Goal: Navigation & Orientation: Find specific page/section

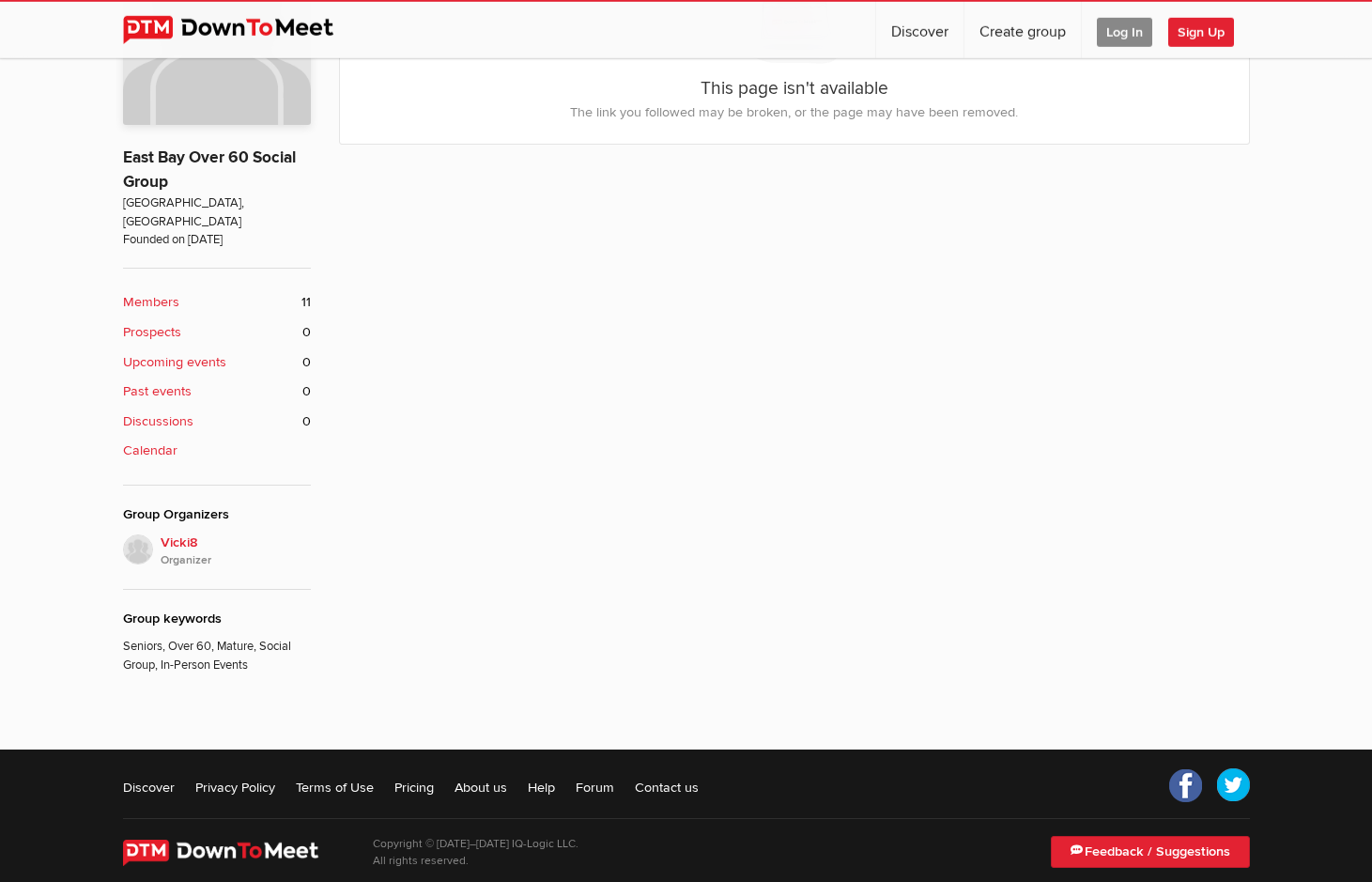
scroll to position [536, 0]
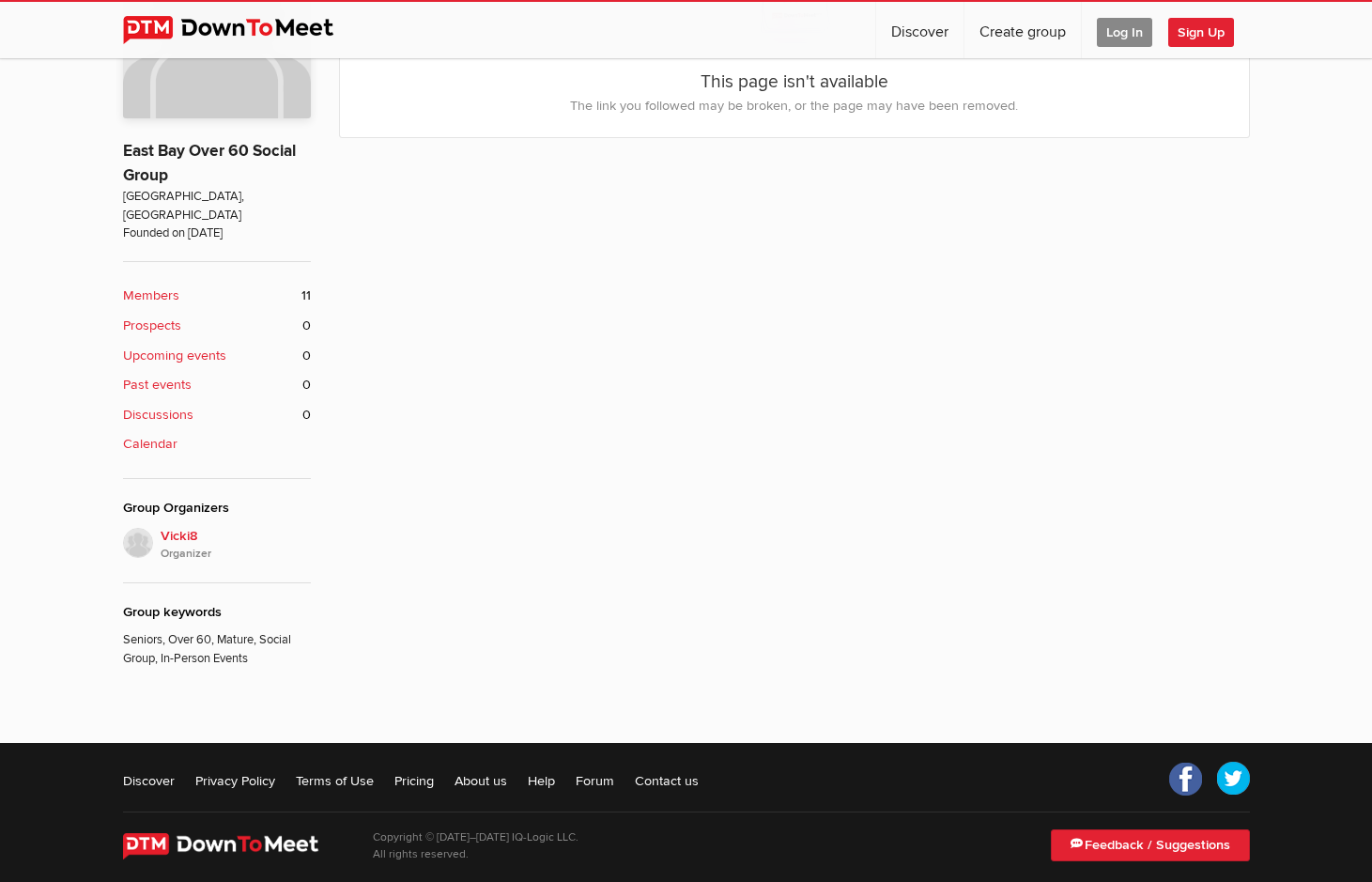
click at [227, 833] on img at bounding box center [234, 846] width 223 height 26
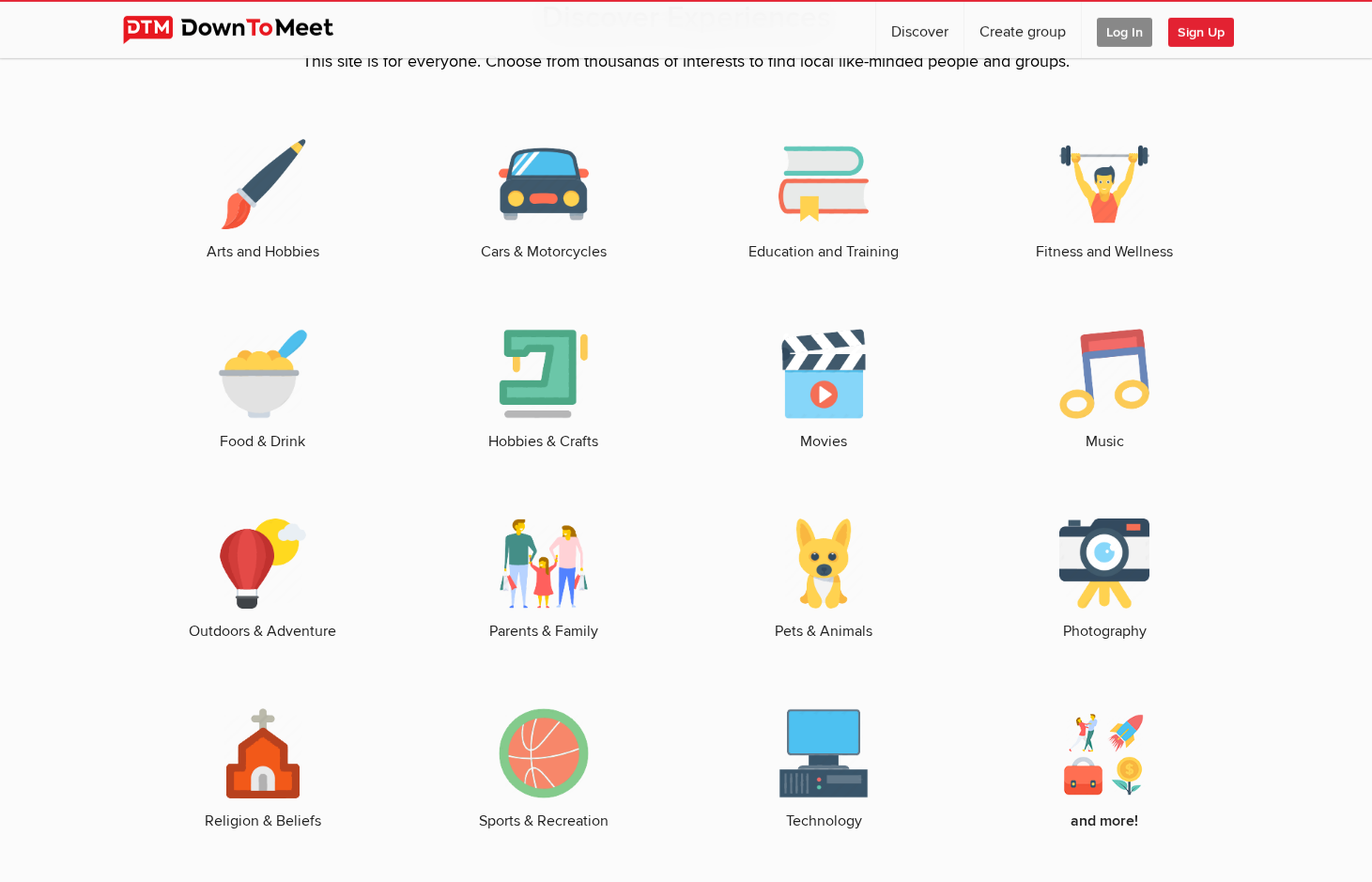
scroll to position [2706, 0]
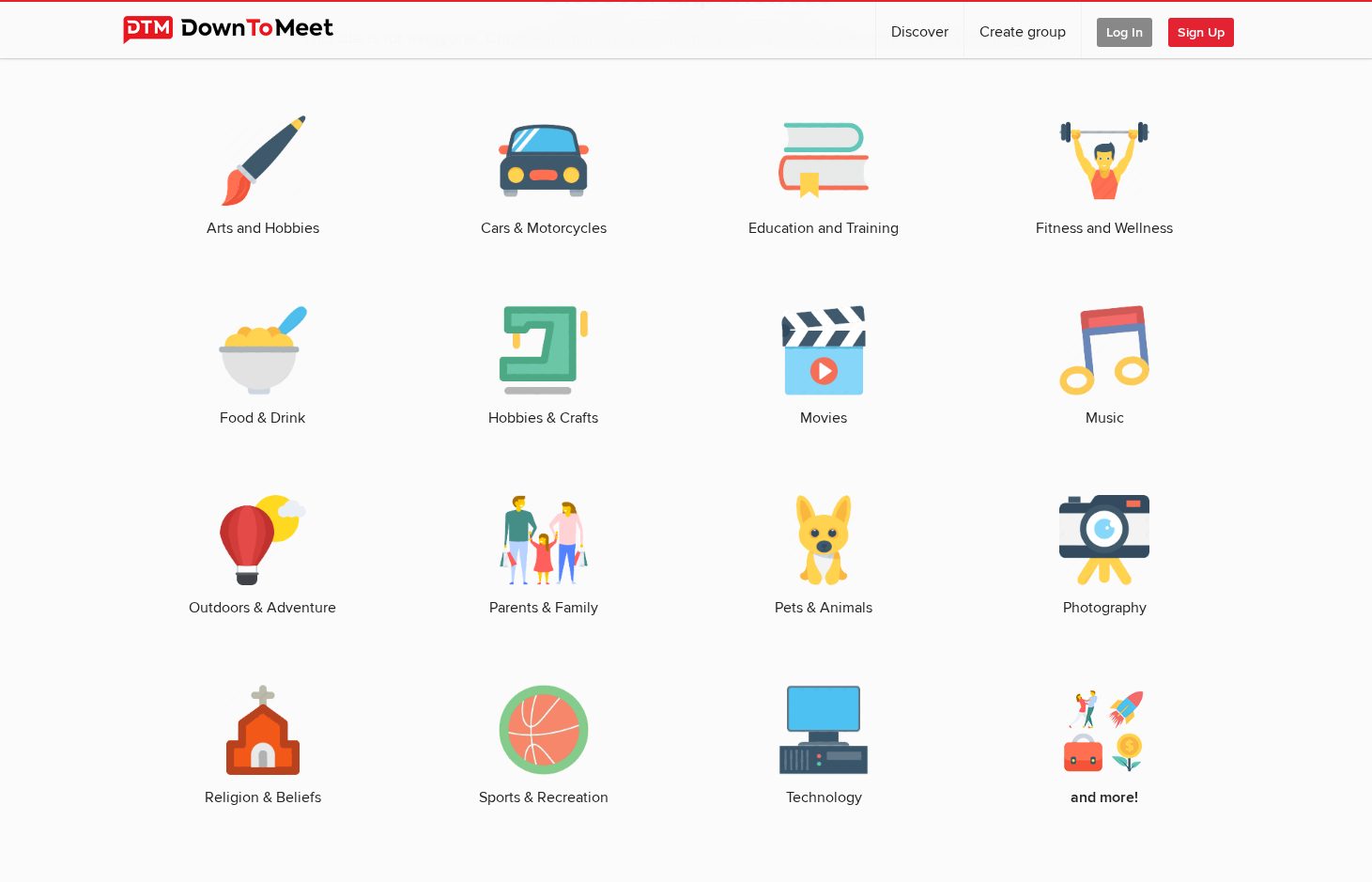
click at [818, 585] on img at bounding box center [824, 540] width 90 height 90
click at [821, 619] on link "Pets & Animals" at bounding box center [824, 557] width 244 height 124
click at [816, 619] on link "Pets & Animals" at bounding box center [824, 557] width 244 height 124
click at [821, 585] on img at bounding box center [824, 540] width 90 height 90
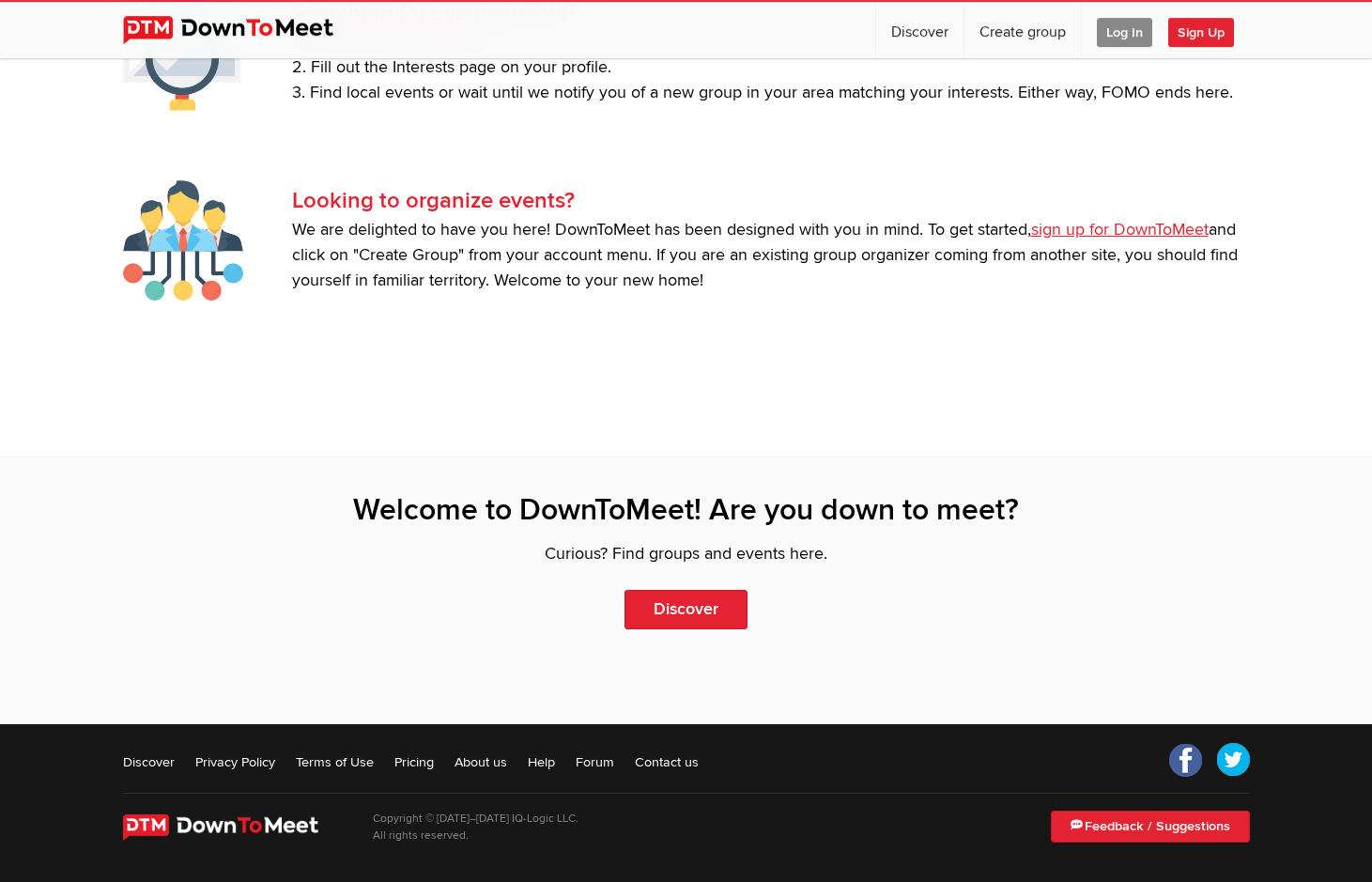
scroll to position [4177, 0]
click at [479, 758] on link "About us" at bounding box center [481, 762] width 53 height 19
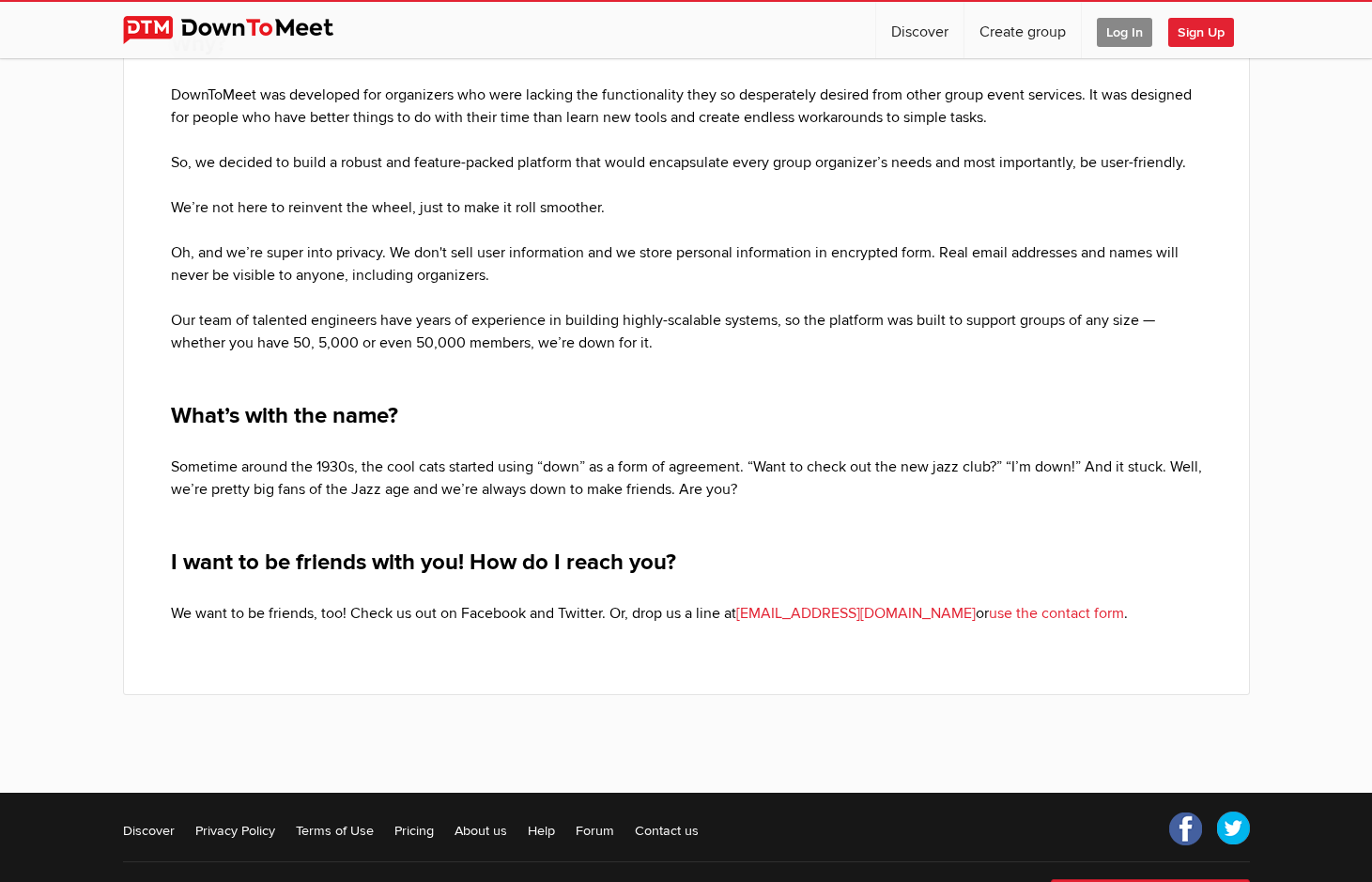
scroll to position [576, 0]
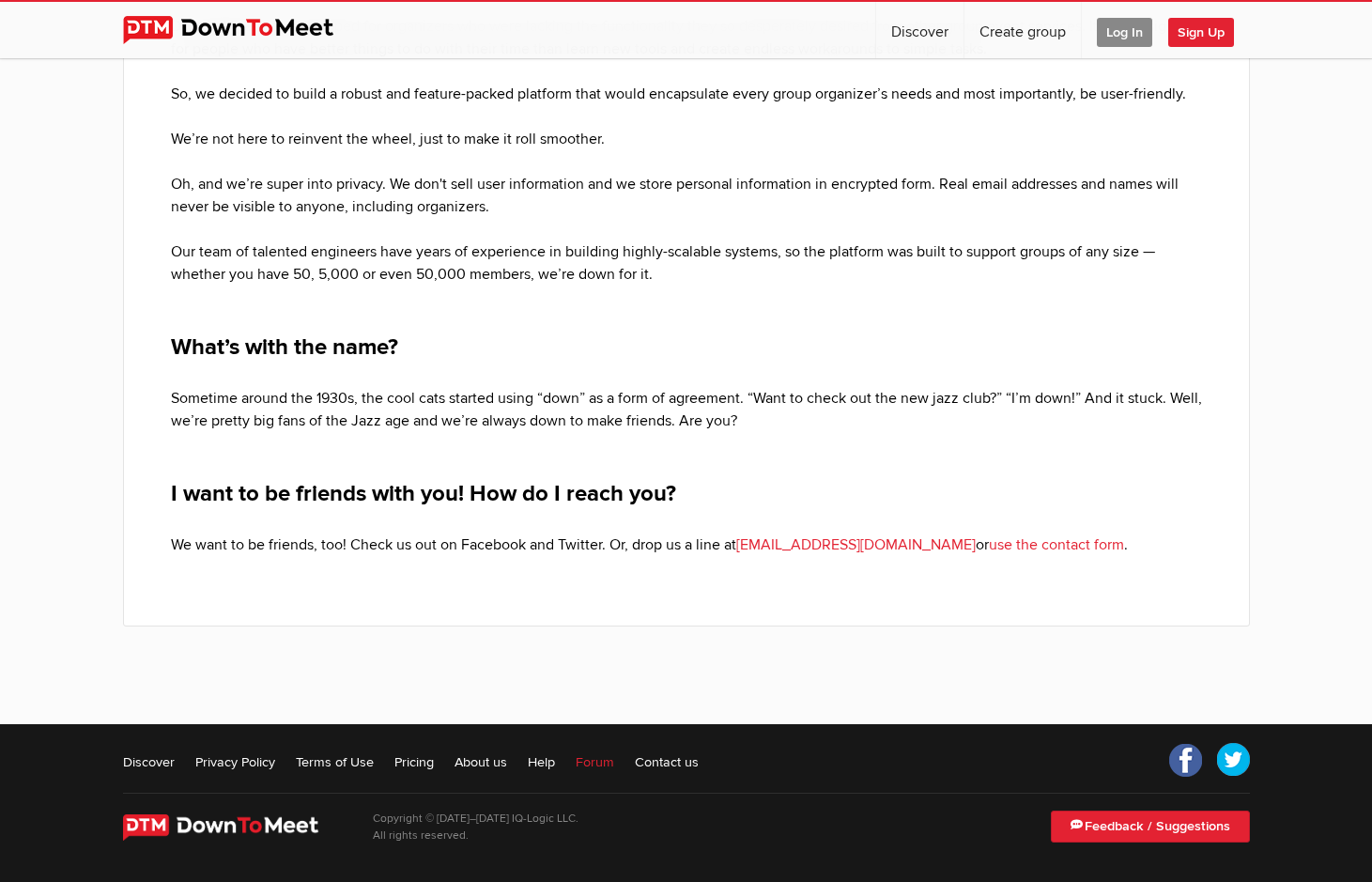
click at [593, 761] on link "Forum" at bounding box center [595, 762] width 38 height 19
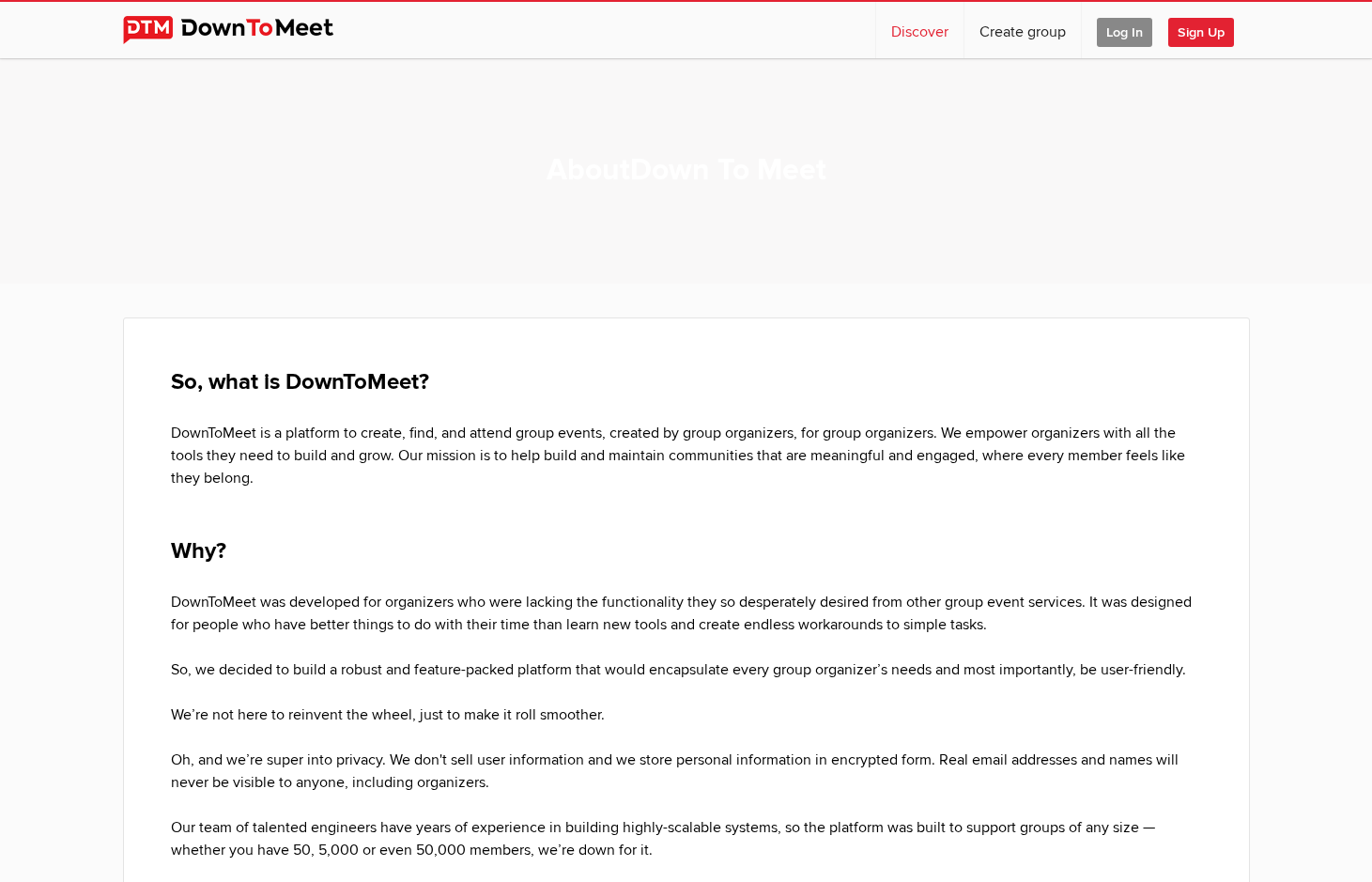
click at [914, 31] on link "Discover" at bounding box center [919, 30] width 87 height 57
select select "null"
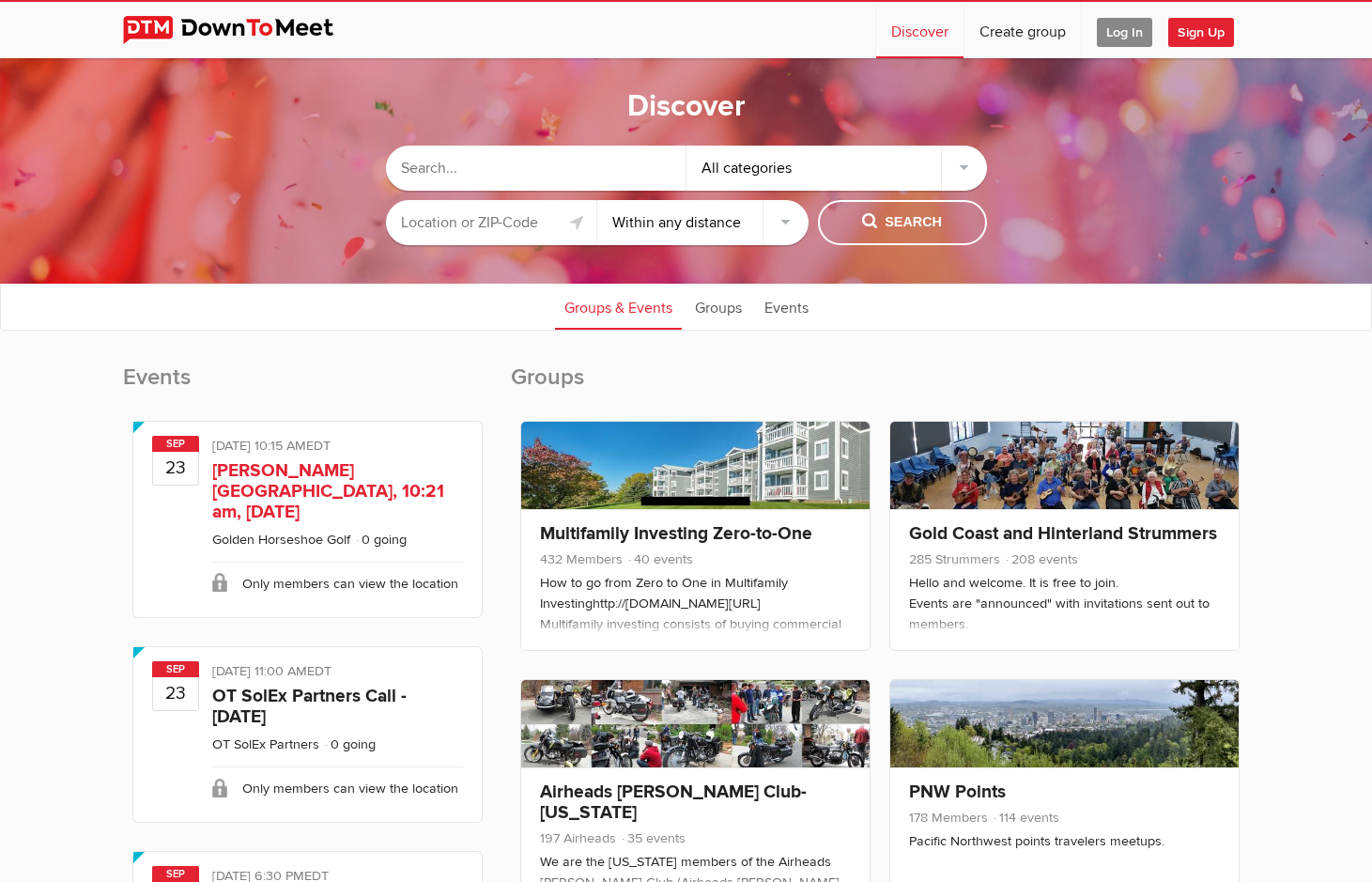
click at [294, 494] on link "[PERSON_NAME][GEOGRAPHIC_DATA], 10:21 am, [DATE]" at bounding box center [328, 491] width 232 height 64
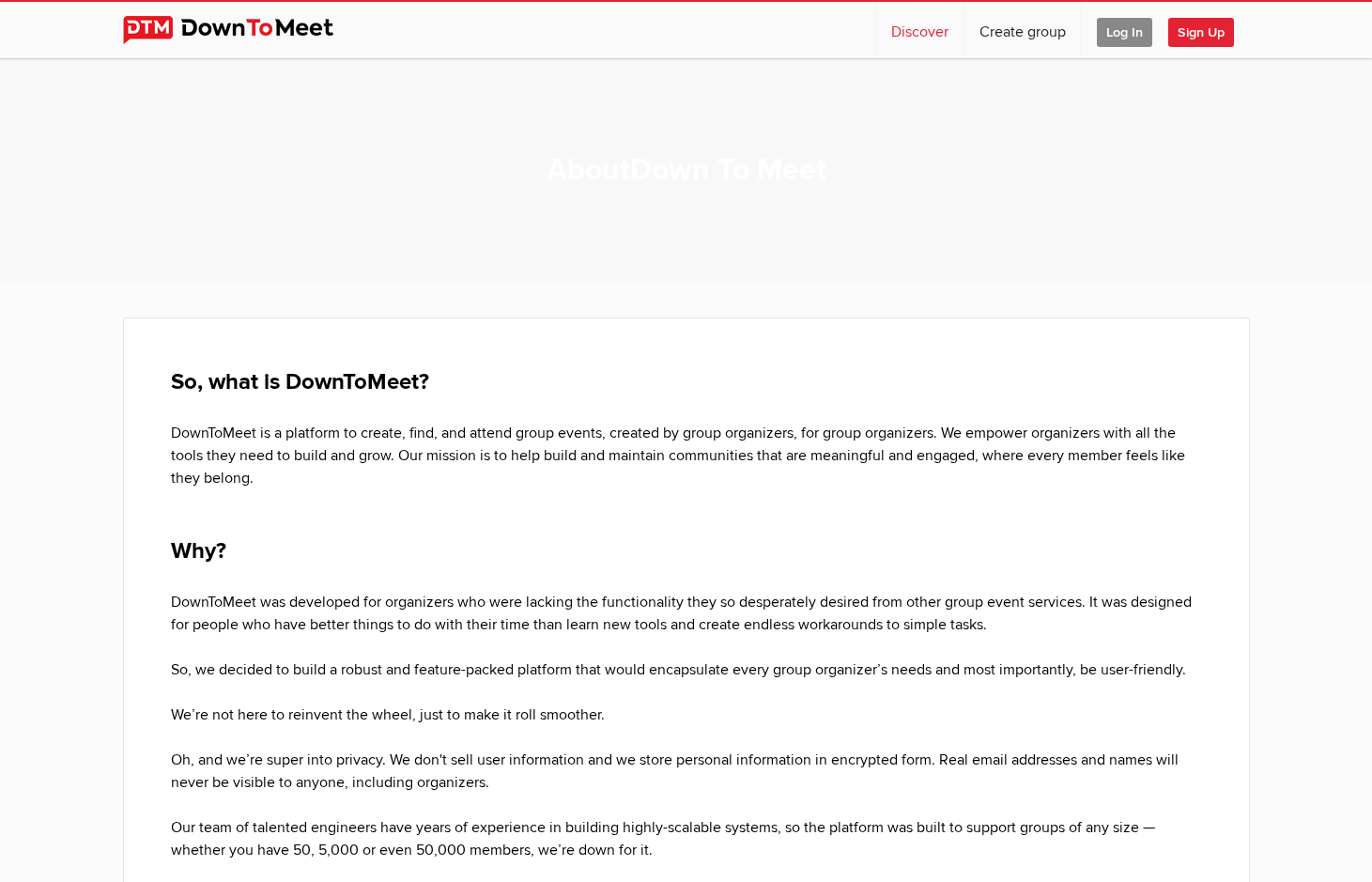
click at [888, 35] on link "Discover" at bounding box center [919, 30] width 87 height 57
select select "null"
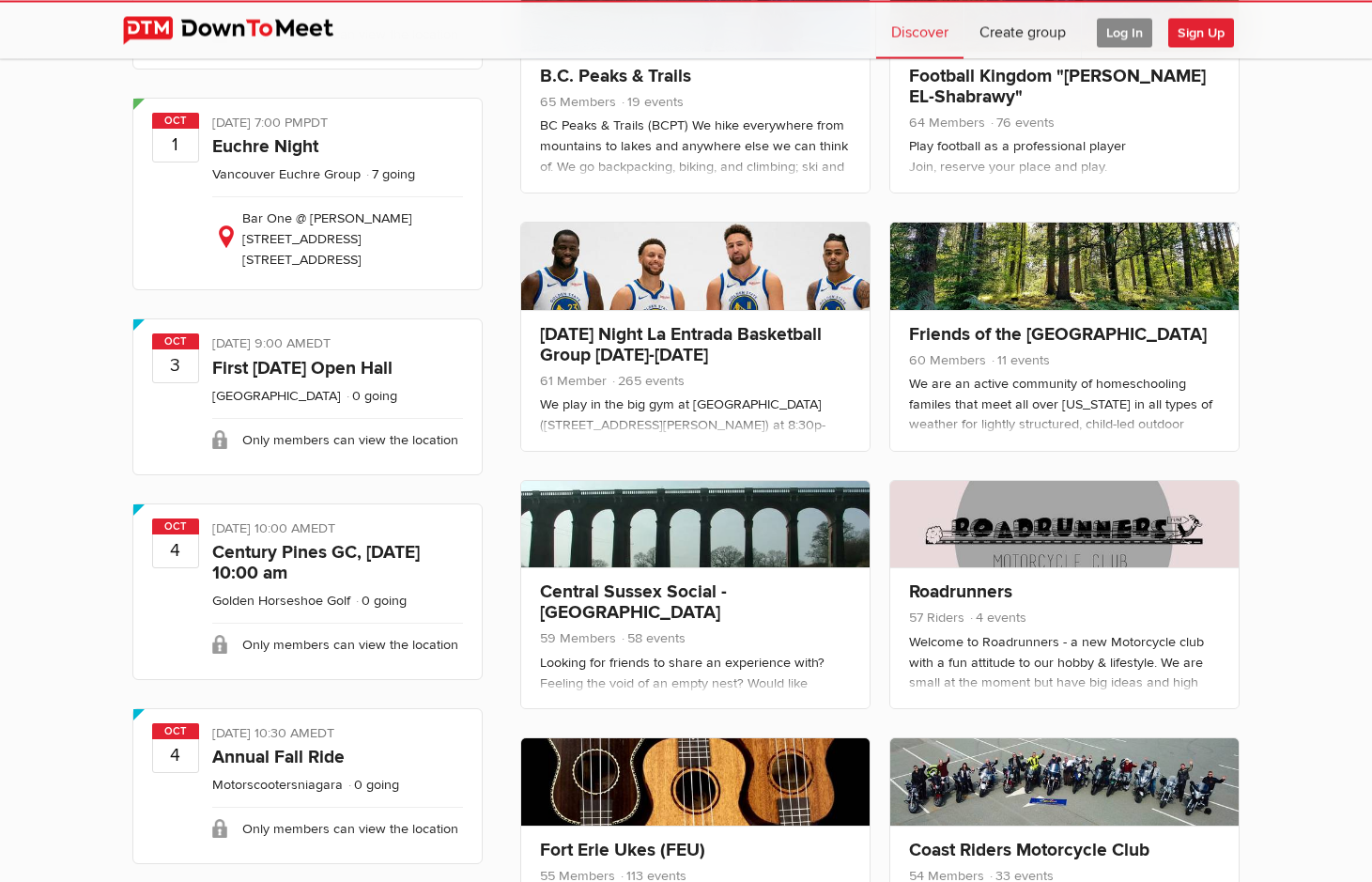
scroll to position [3805, 0]
